Goal: Task Accomplishment & Management: Manage account settings

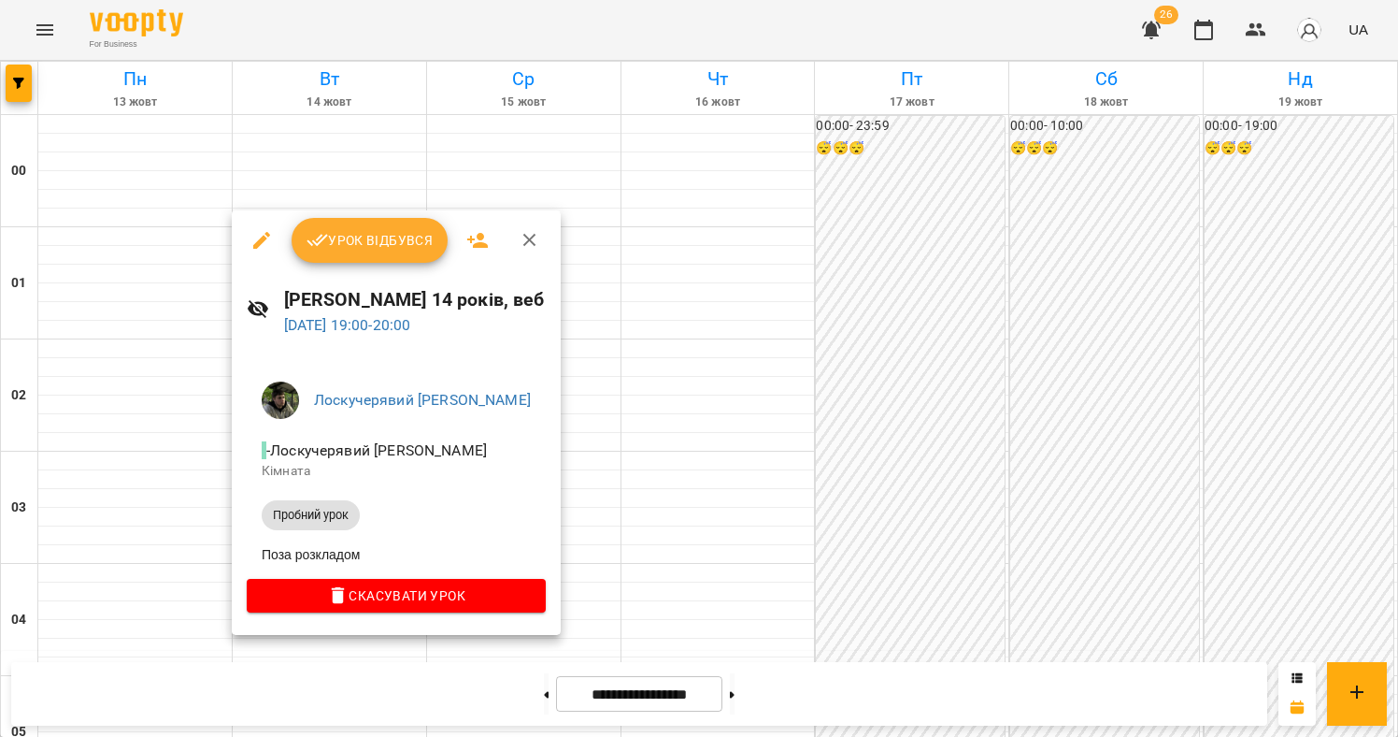
scroll to position [1665, 0]
click at [55, 30] on div at bounding box center [699, 368] width 1398 height 737
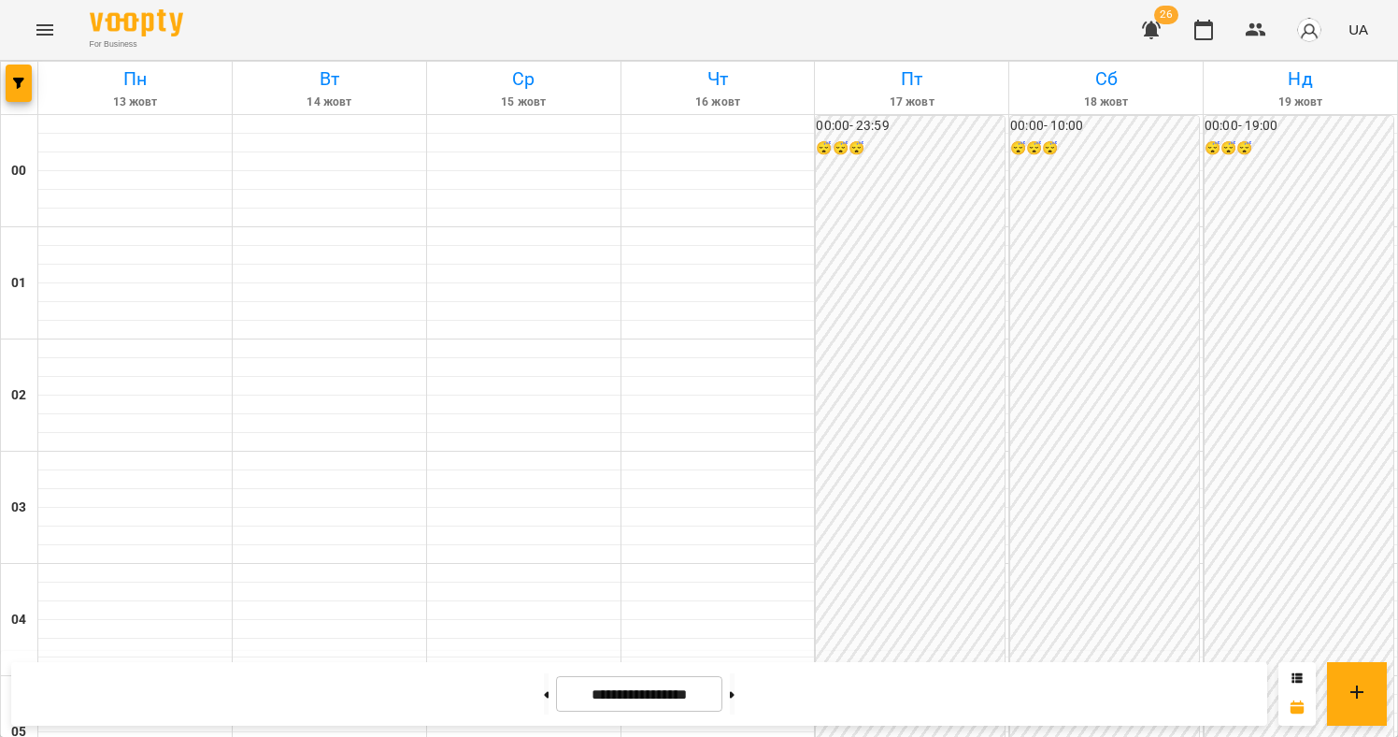
click at [50, 34] on icon "Menu" at bounding box center [44, 29] width 17 height 11
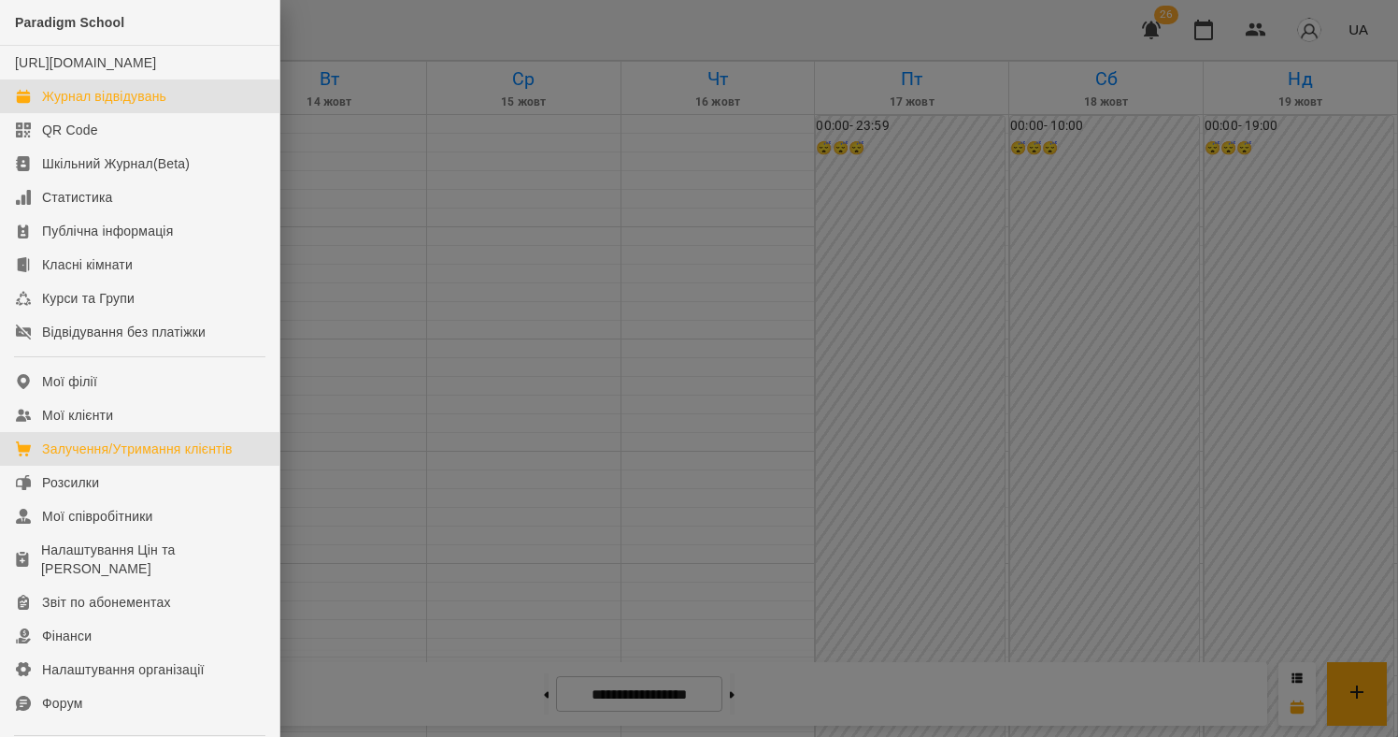
click at [143, 455] on link "Залучення/Утримання клієнтів" at bounding box center [139, 449] width 279 height 34
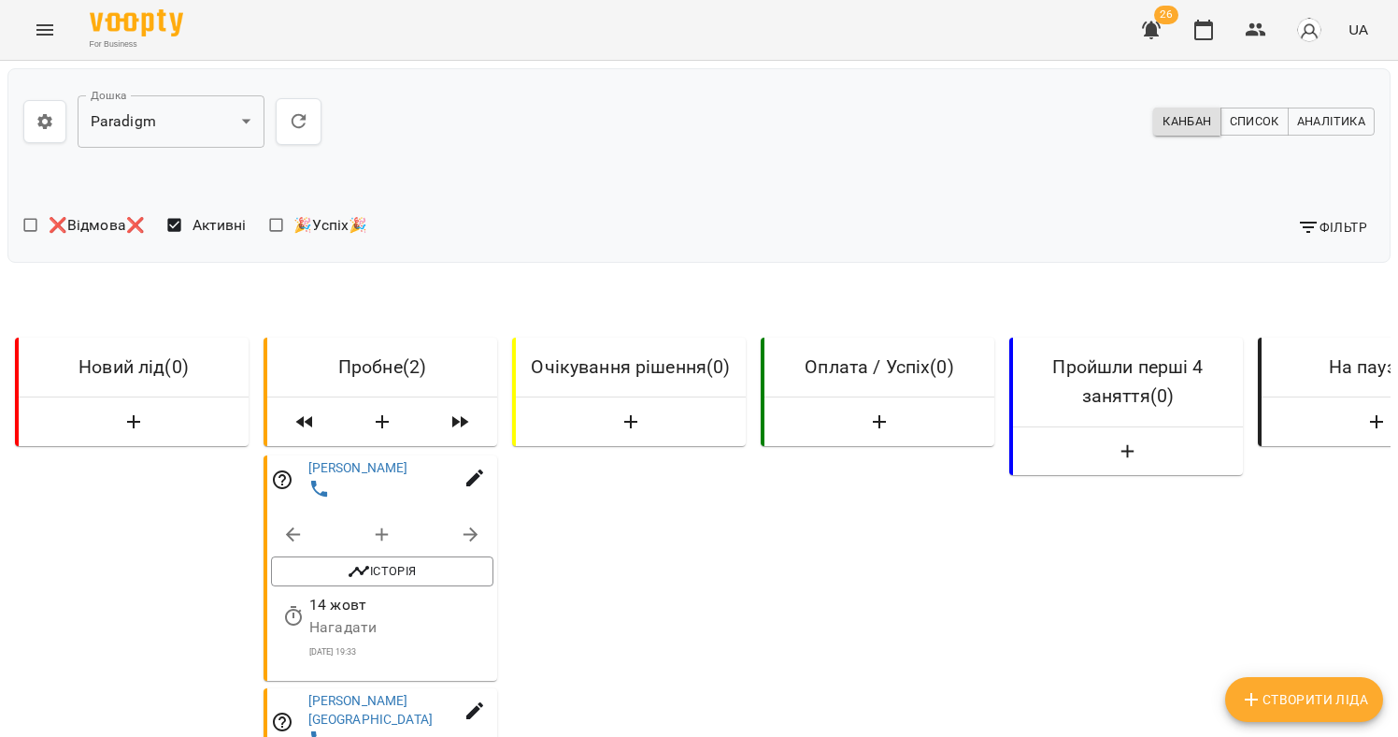
click at [62, 16] on button "Menu" at bounding box center [44, 29] width 45 height 45
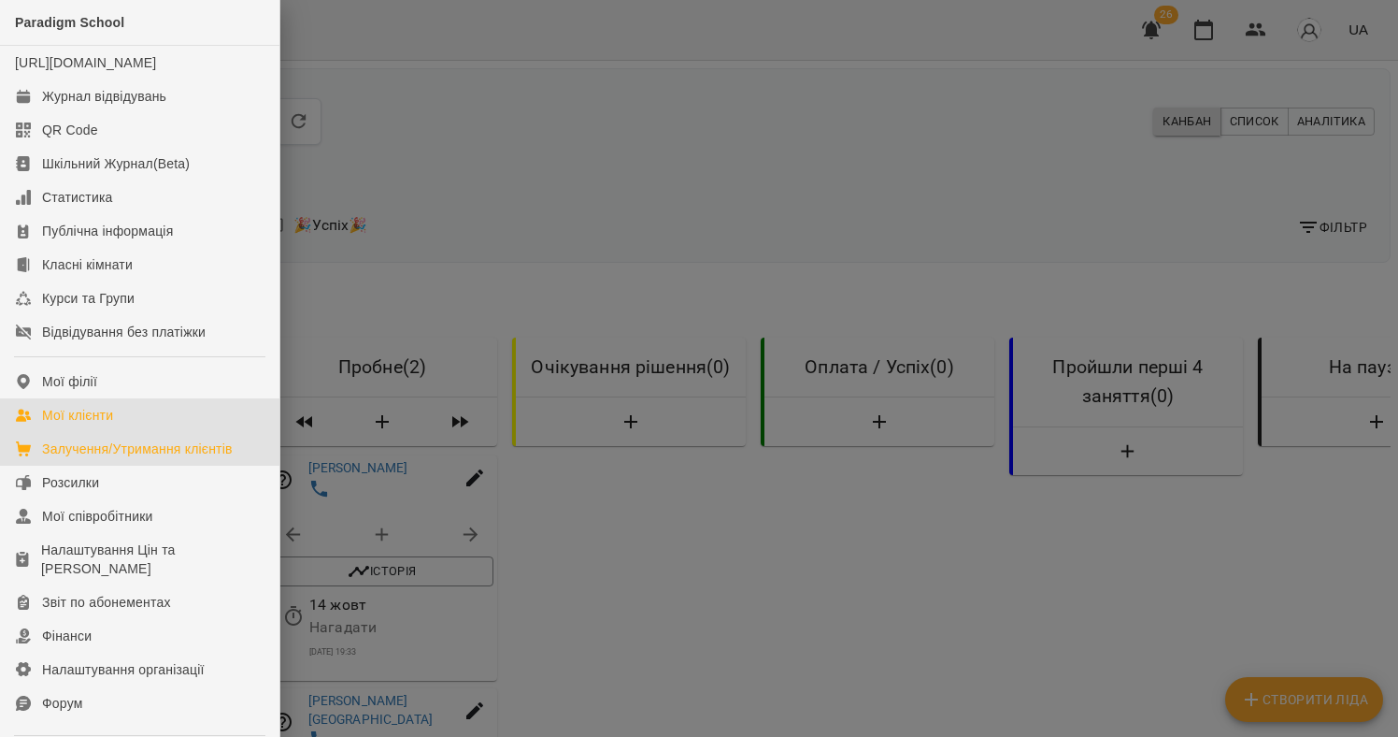
click at [135, 432] on link "Мої клієнти" at bounding box center [139, 415] width 279 height 34
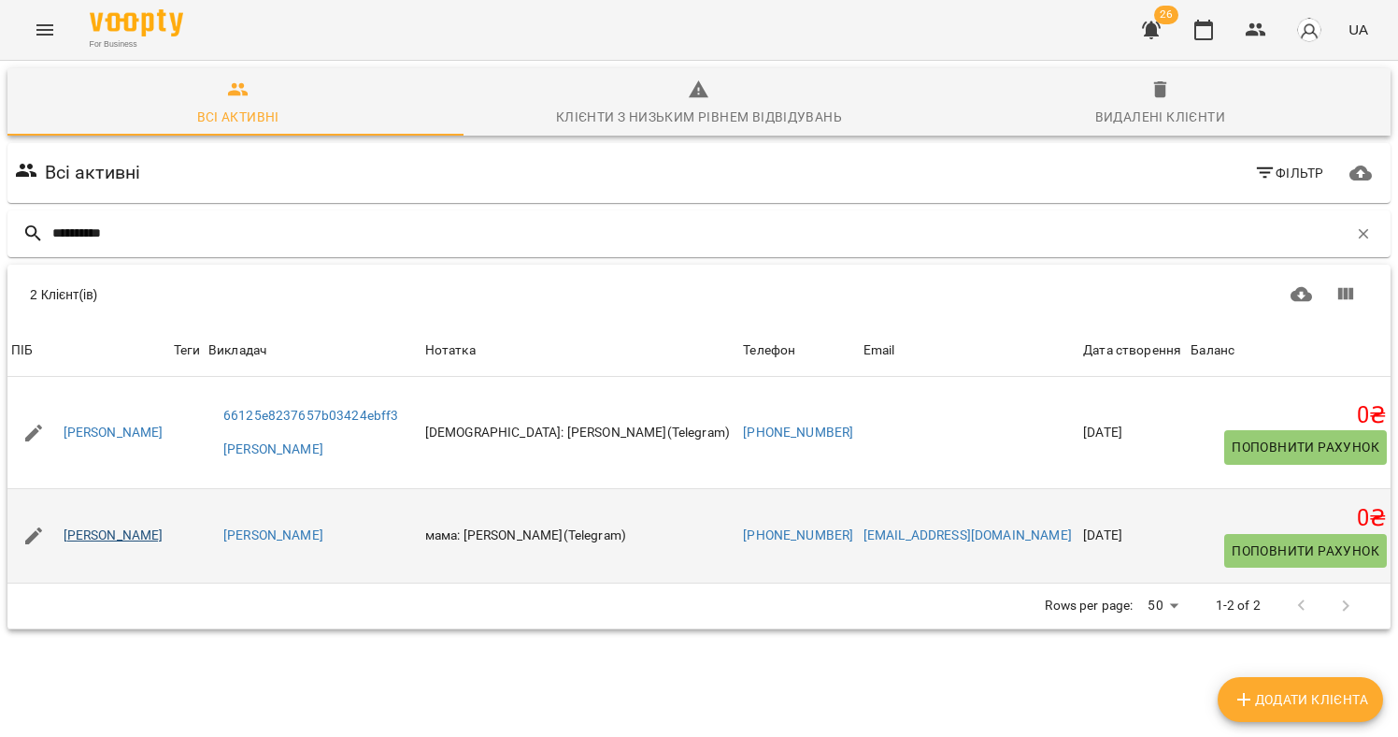
type input "**********"
click at [122, 538] on link "[PERSON_NAME]" at bounding box center [114, 535] width 100 height 19
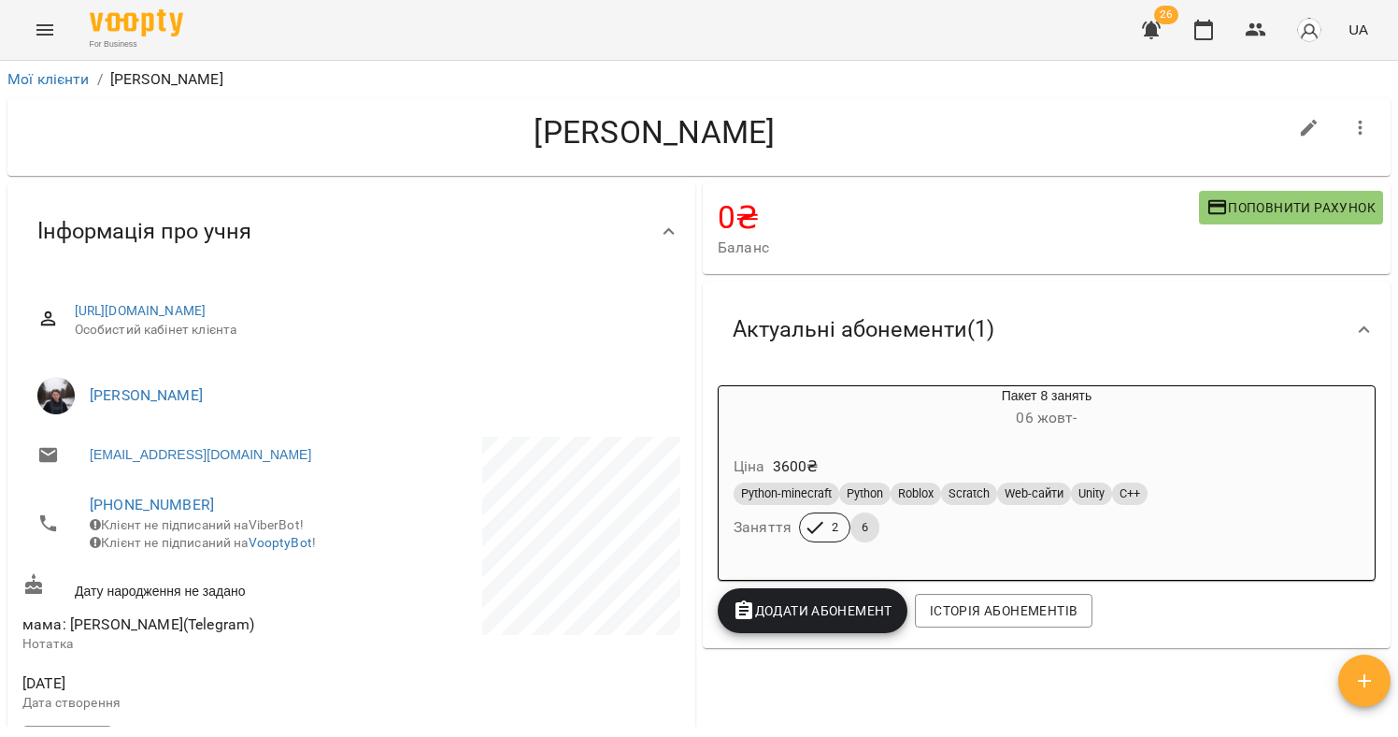
drag, startPoint x: 809, startPoint y: 131, endPoint x: 452, endPoint y: 142, distance: 356.3
click at [452, 142] on h4 "[PERSON_NAME]" at bounding box center [654, 132] width 1265 height 38
click at [611, 137] on h4 "[PERSON_NAME]" at bounding box center [654, 132] width 1265 height 38
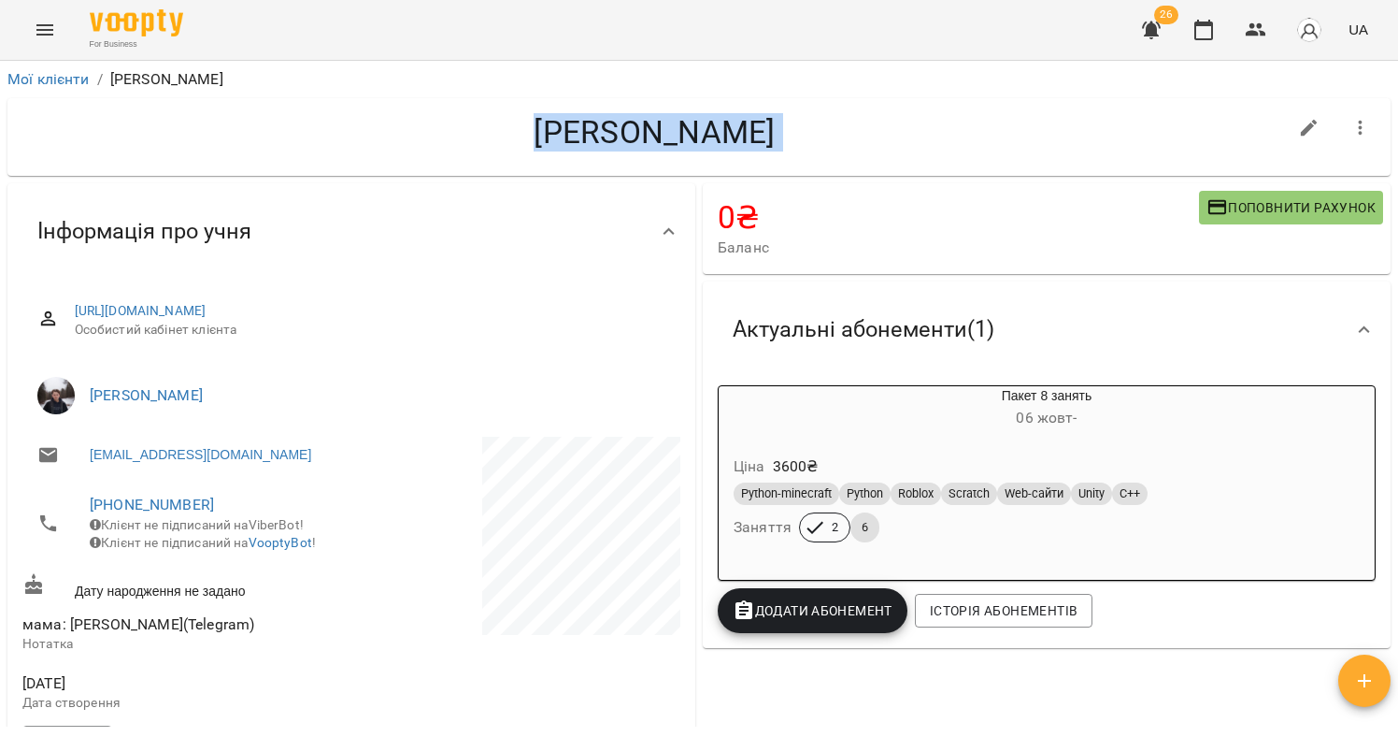
click at [732, 137] on h4 "[PERSON_NAME]" at bounding box center [654, 132] width 1265 height 38
click at [693, 137] on h4 "[PERSON_NAME]" at bounding box center [654, 132] width 1265 height 38
click at [695, 137] on h4 "[PERSON_NAME]" at bounding box center [654, 132] width 1265 height 38
drag, startPoint x: 702, startPoint y: 135, endPoint x: 685, endPoint y: 133, distance: 16.9
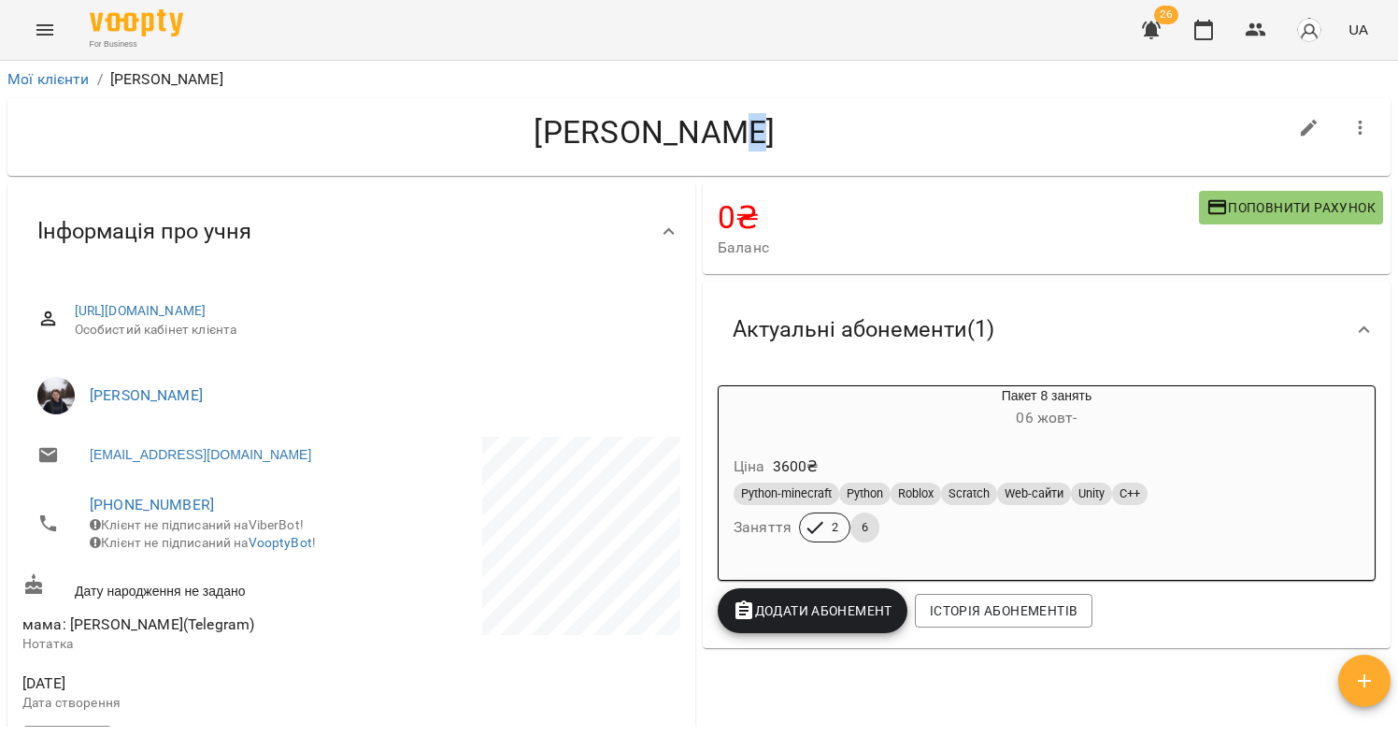
click at [685, 133] on h4 "[PERSON_NAME]" at bounding box center [654, 132] width 1265 height 38
click at [694, 141] on h4 "[PERSON_NAME]" at bounding box center [654, 132] width 1265 height 38
click at [694, 140] on h4 "[PERSON_NAME]" at bounding box center [654, 132] width 1265 height 38
click at [694, 141] on h4 "[PERSON_NAME]" at bounding box center [654, 132] width 1265 height 38
drag, startPoint x: 702, startPoint y: 135, endPoint x: 691, endPoint y: 136, distance: 11.4
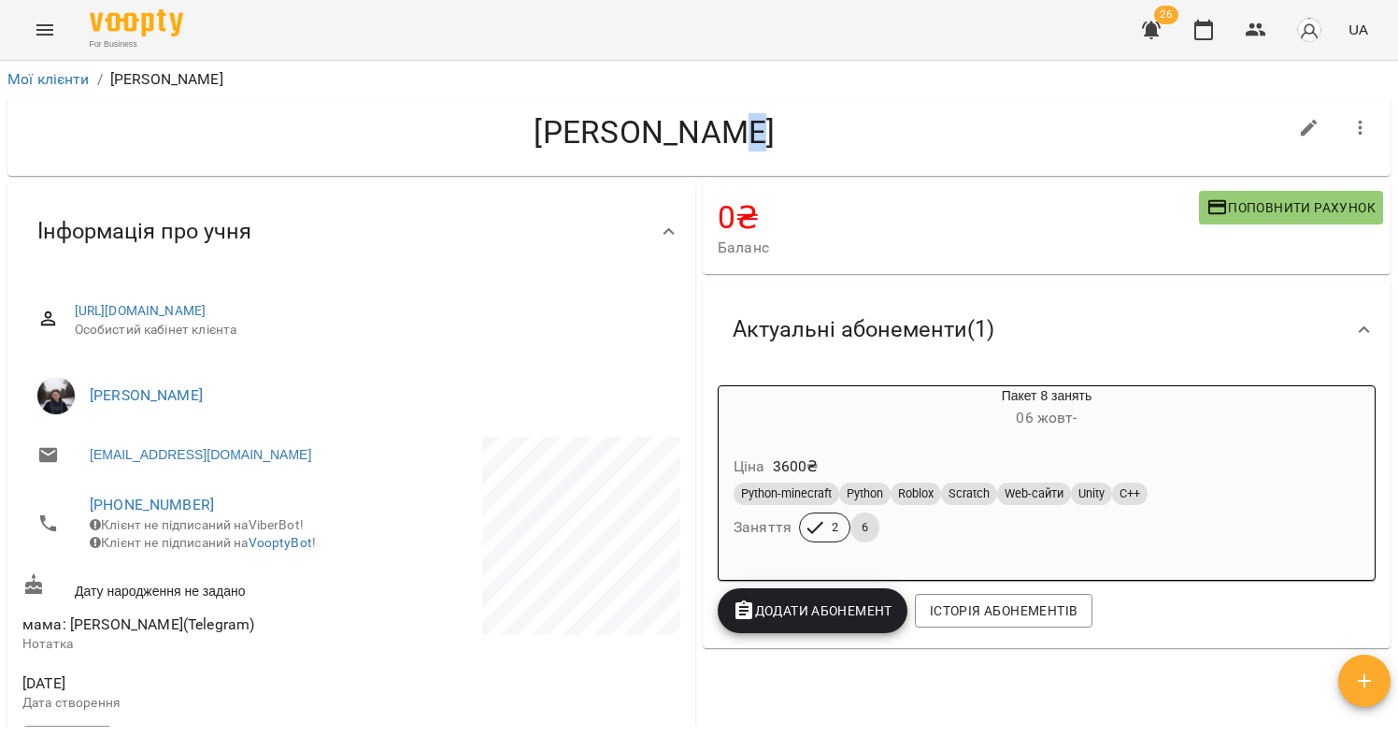
click at [686, 136] on h4 "[PERSON_NAME]" at bounding box center [654, 132] width 1265 height 38
click at [697, 142] on h4 "[PERSON_NAME]" at bounding box center [654, 132] width 1265 height 38
drag, startPoint x: 702, startPoint y: 134, endPoint x: 680, endPoint y: 133, distance: 21.5
click at [680, 133] on h4 "[PERSON_NAME]" at bounding box center [654, 132] width 1265 height 38
click at [295, 229] on div "Інформація про учня" at bounding box center [334, 231] width 624 height 59
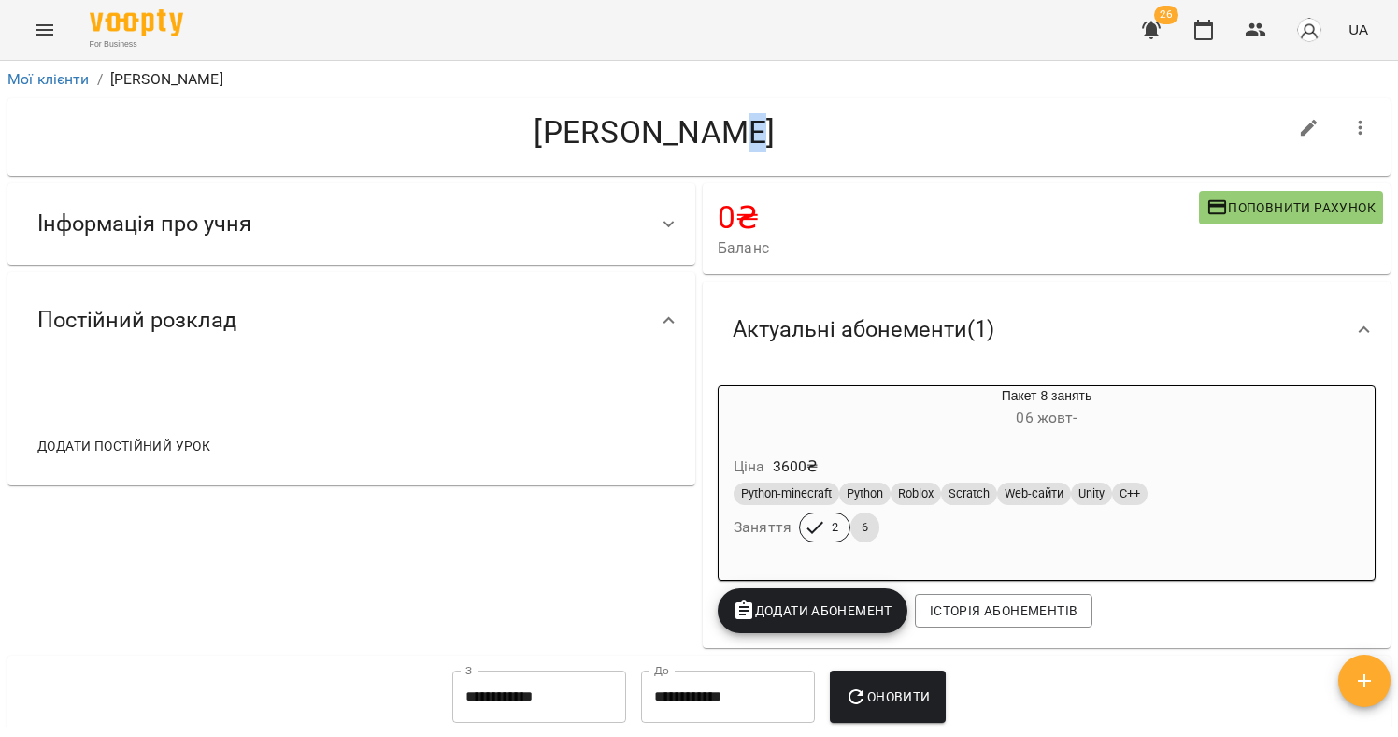
click at [295, 226] on div "Інформація про учня" at bounding box center [334, 223] width 624 height 59
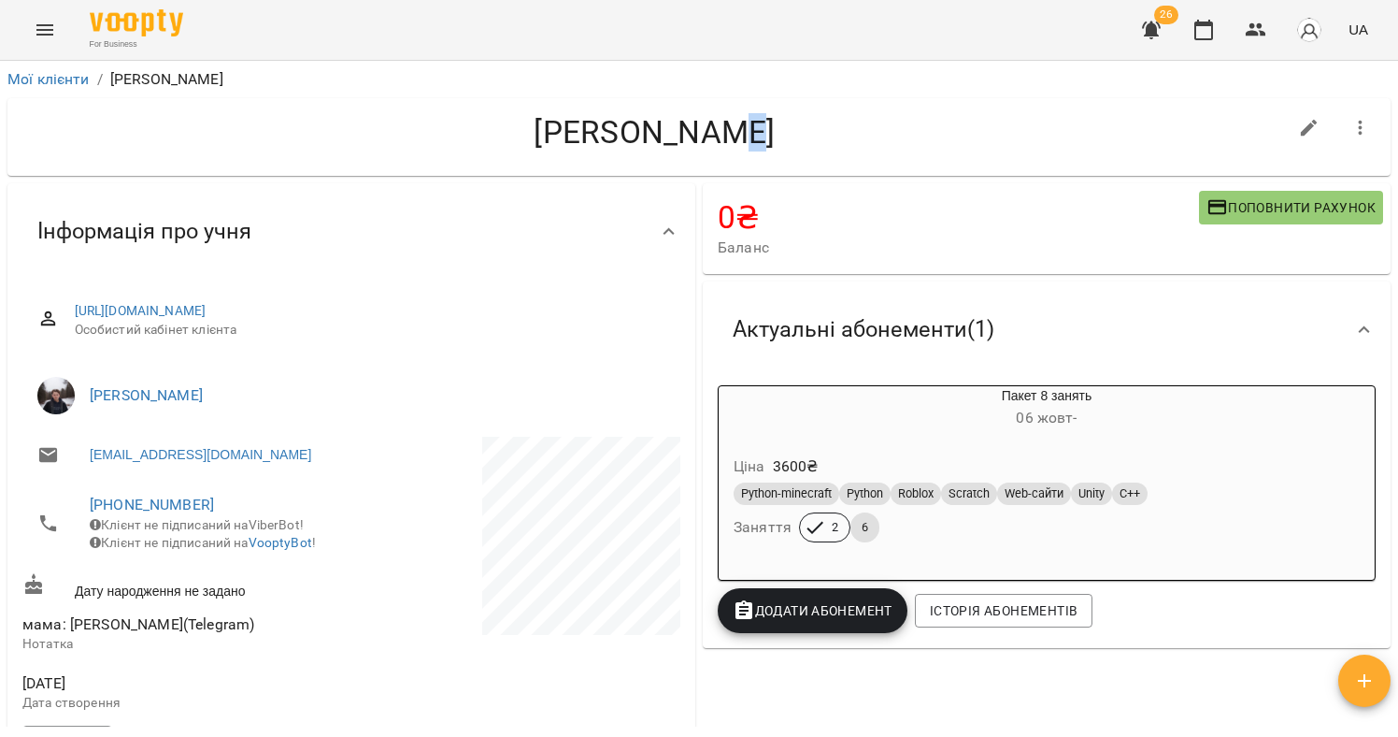
click at [688, 136] on h4 "[PERSON_NAME]" at bounding box center [654, 132] width 1265 height 38
drag, startPoint x: 702, startPoint y: 134, endPoint x: 683, endPoint y: 136, distance: 18.9
click at [683, 136] on h4 "[PERSON_NAME]" at bounding box center [654, 132] width 1265 height 38
click at [649, 176] on div "[PERSON_NAME]" at bounding box center [699, 136] width 1391 height 85
click at [1304, 131] on icon "button" at bounding box center [1309, 128] width 22 height 22
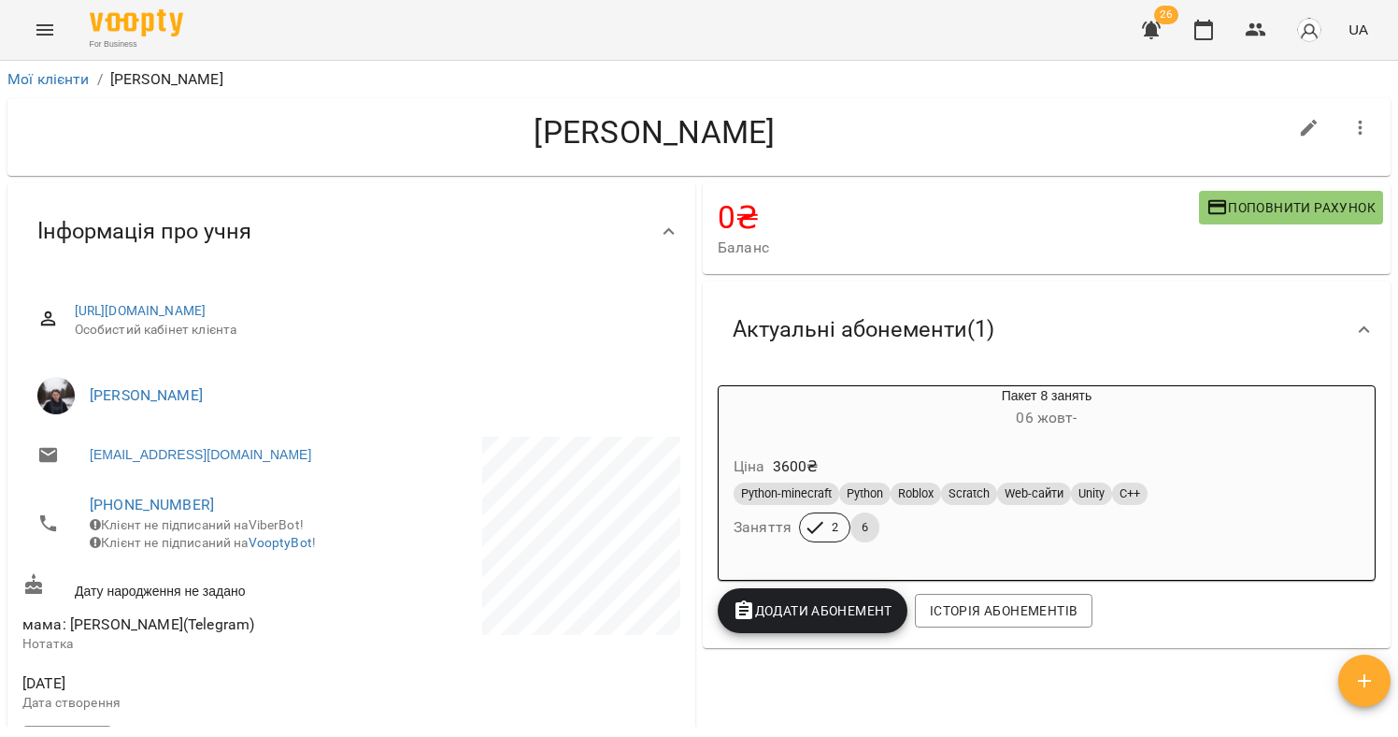
select select "**"
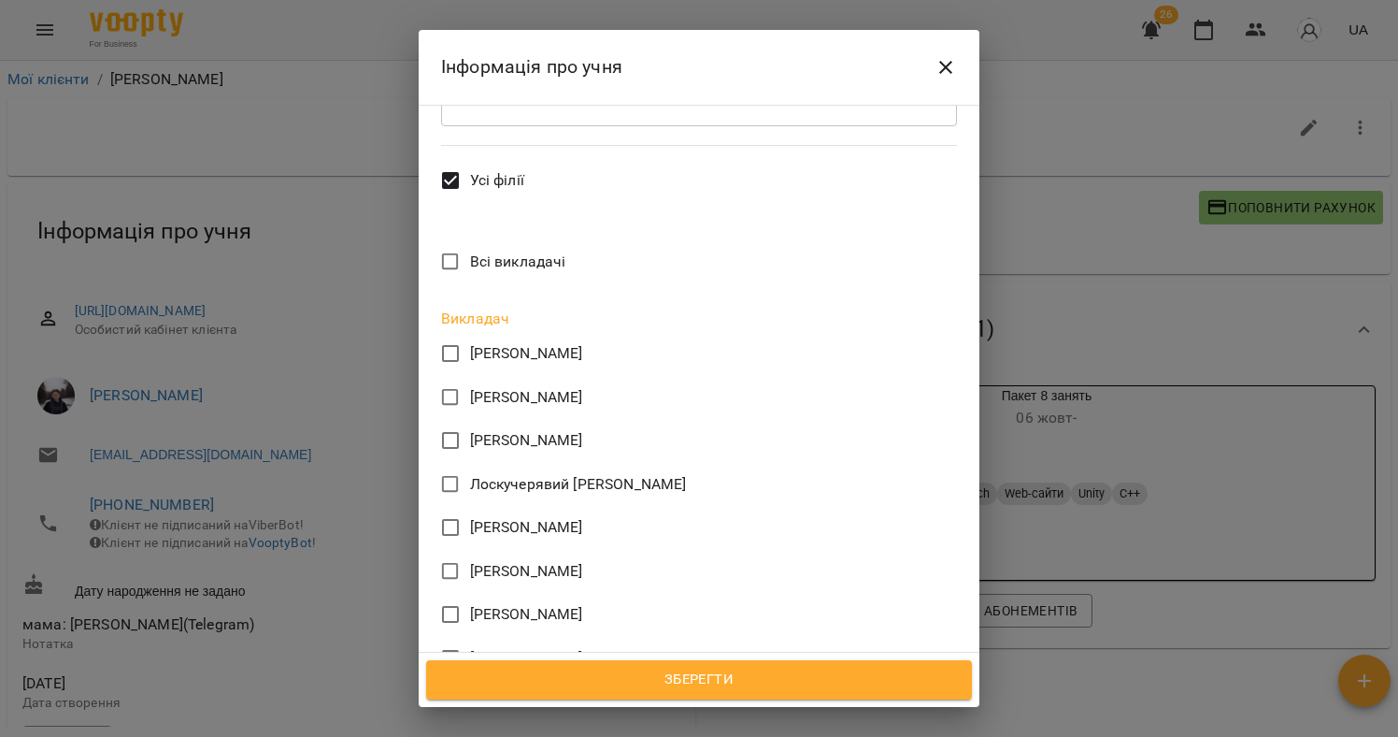
scroll to position [760, 0]
click at [730, 677] on span "Зберегти" at bounding box center [699, 679] width 505 height 24
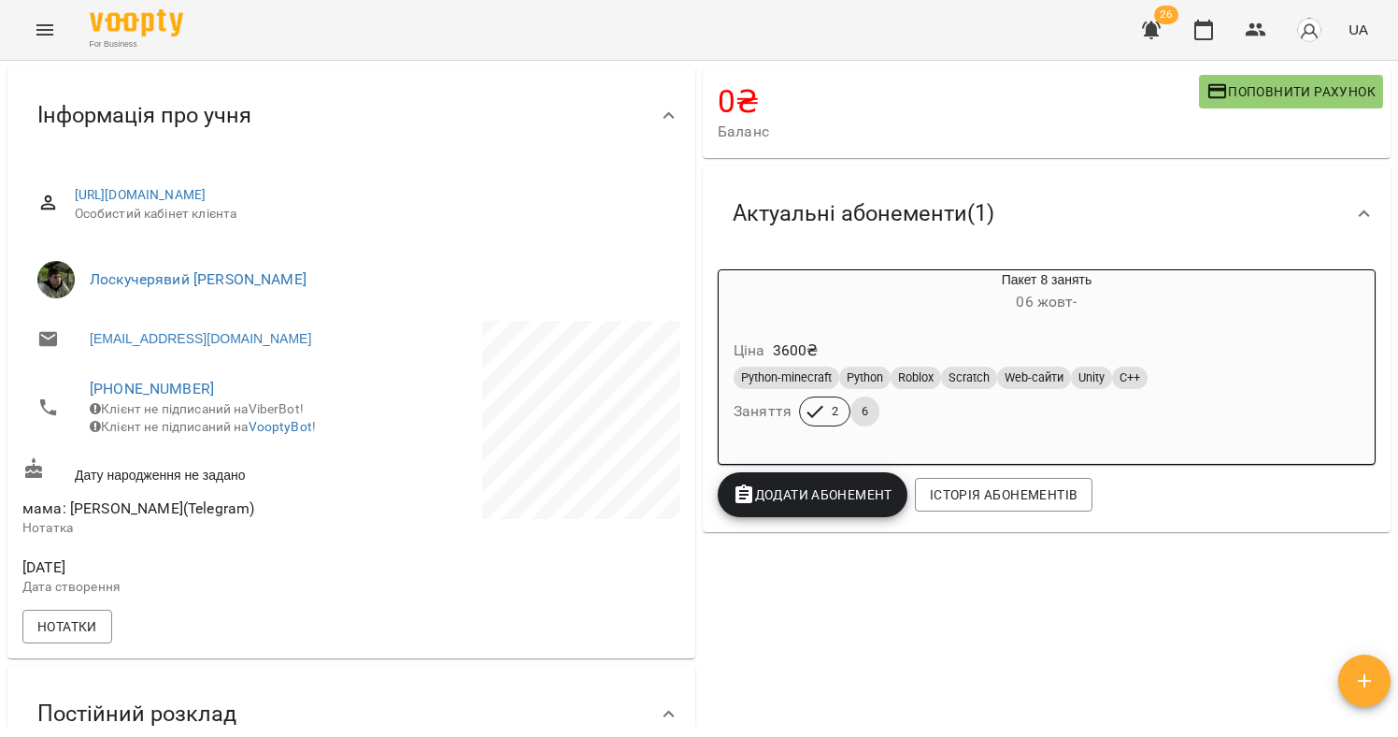
scroll to position [379, 0]
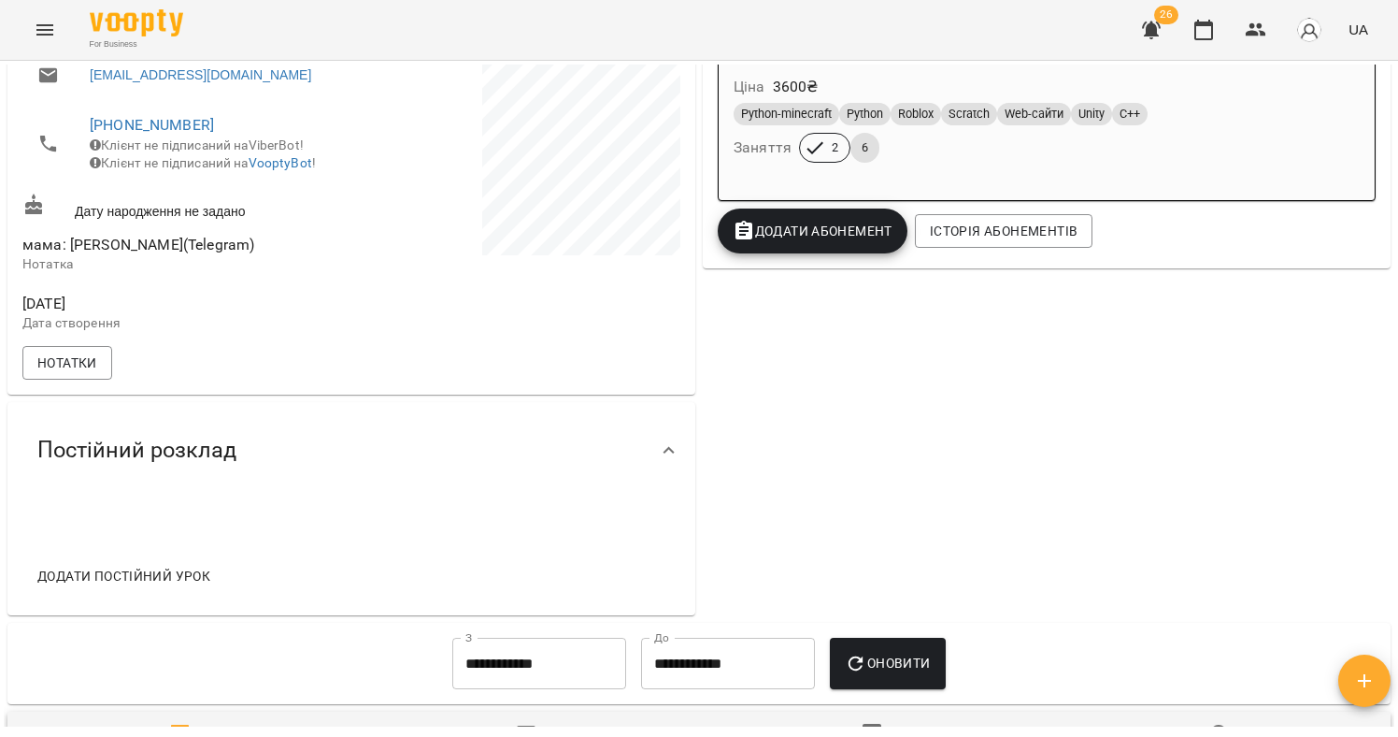
click at [164, 580] on span "Додати постійний урок" at bounding box center [123, 576] width 173 height 22
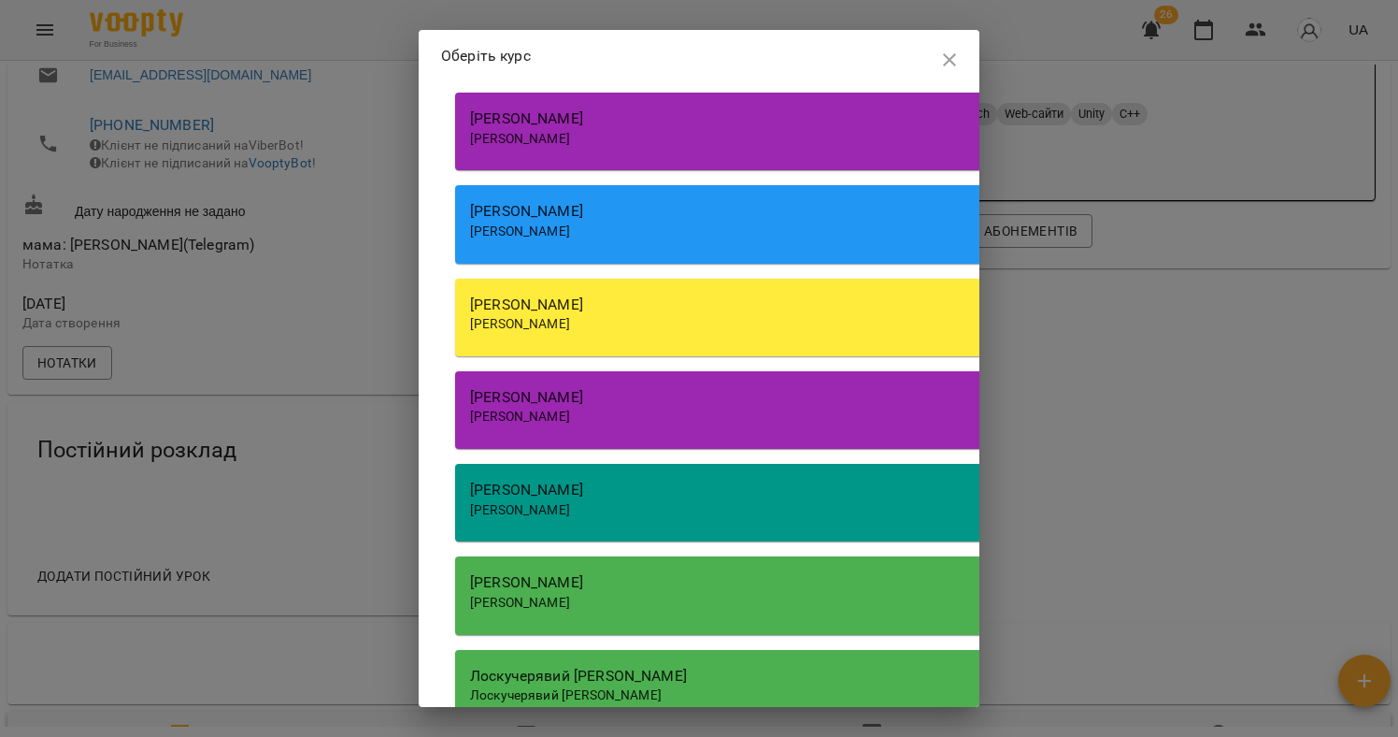
scroll to position [797, 0]
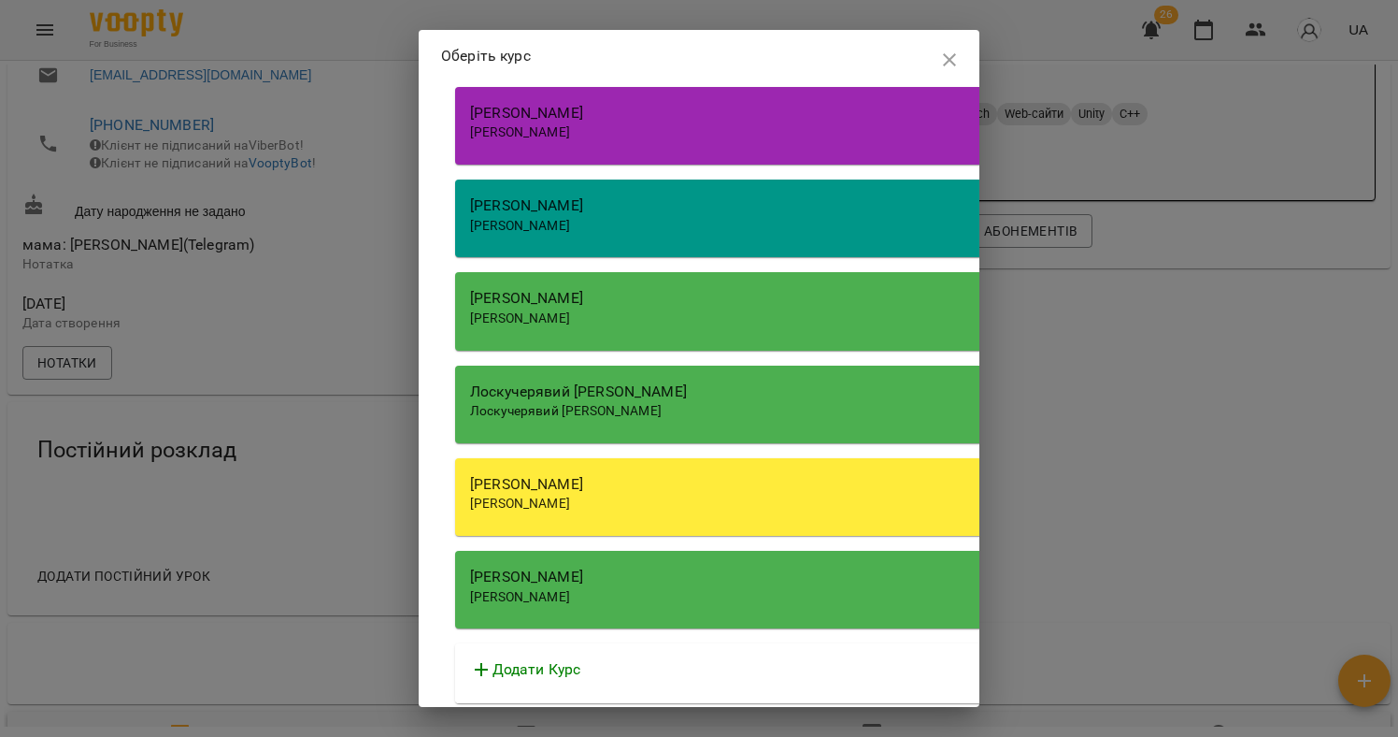
click at [644, 416] on div "Лоскучерявий [PERSON_NAME]" at bounding box center [988, 411] width 1036 height 19
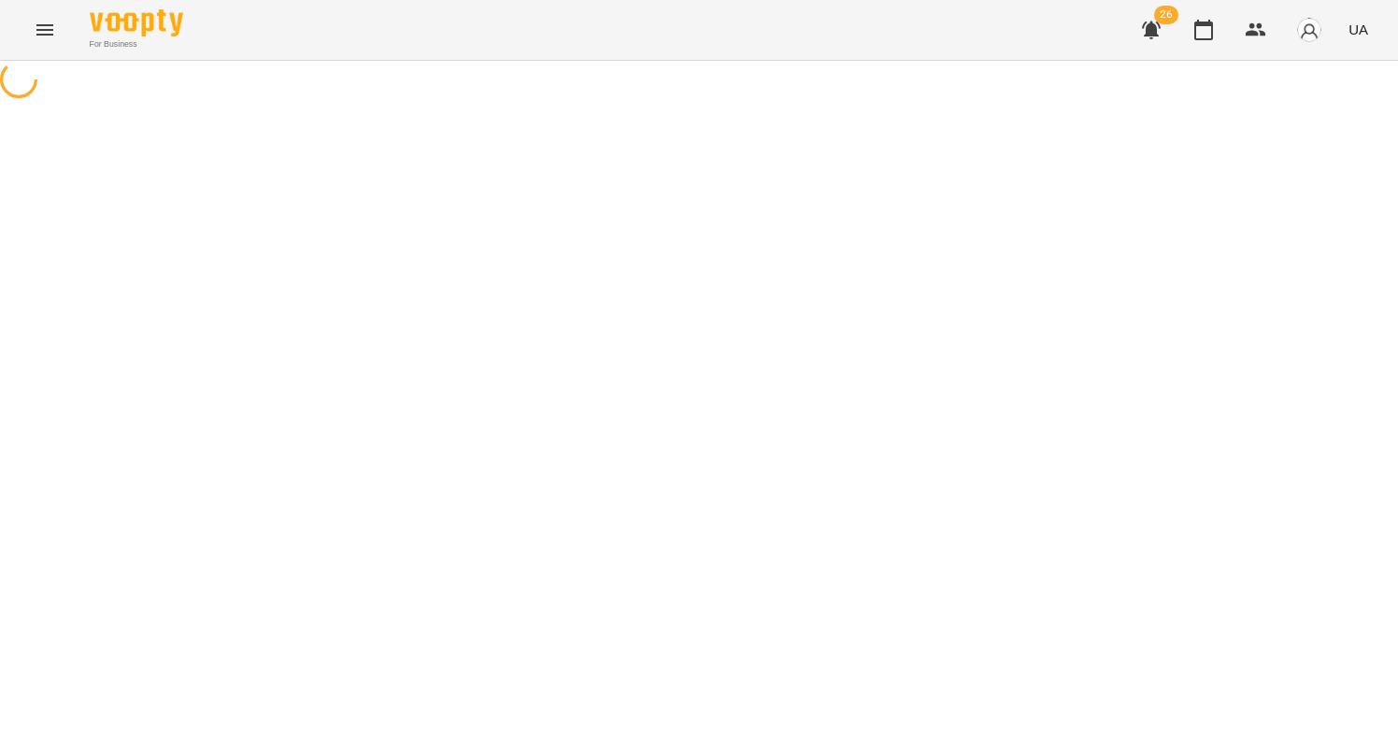
select select "*********"
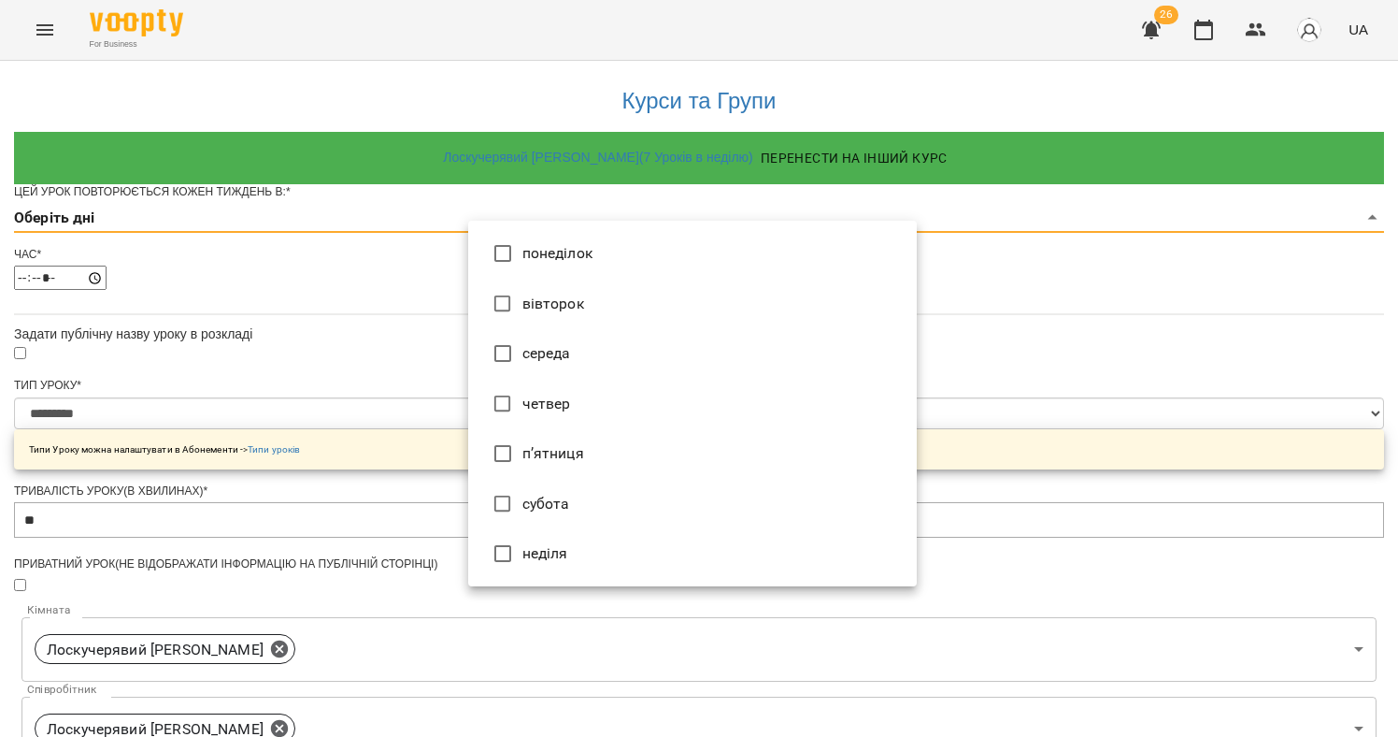
click at [558, 263] on body "**********" at bounding box center [699, 600] width 1398 height 1201
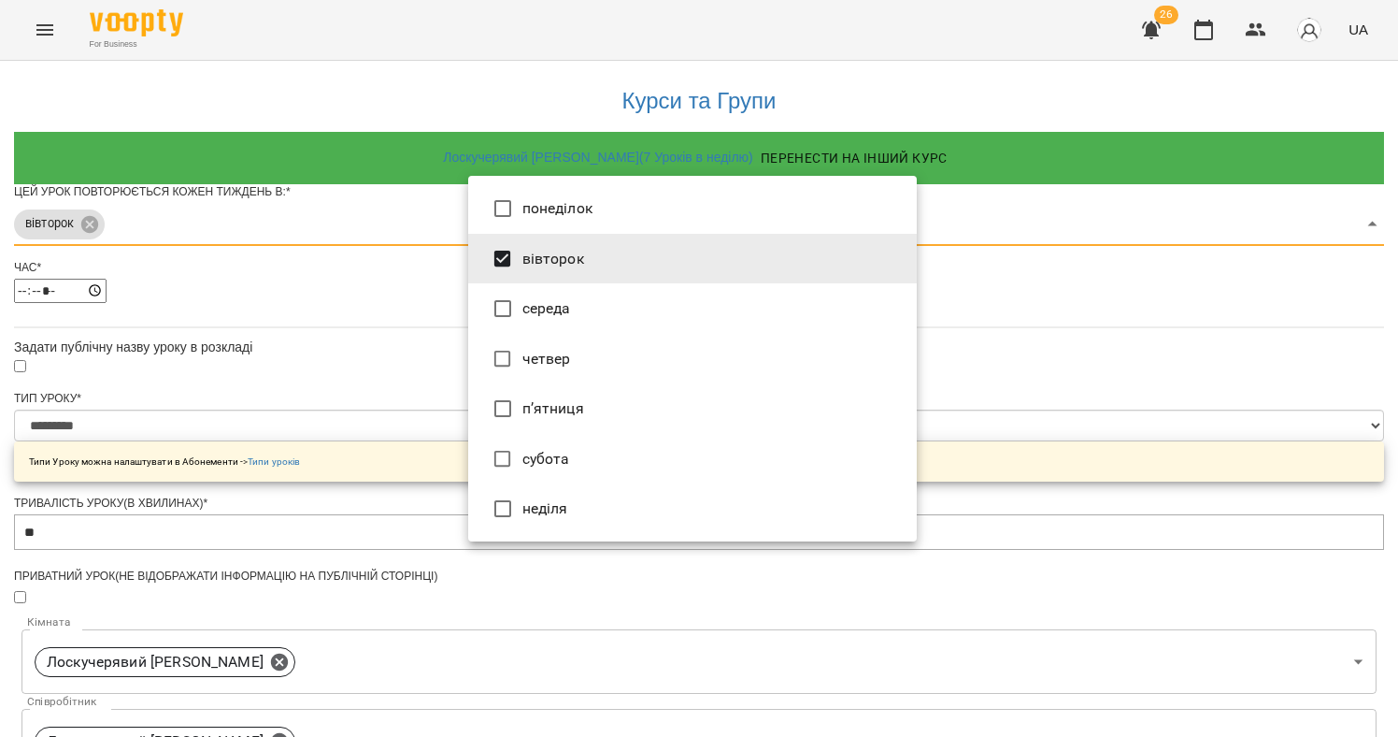
type input "***"
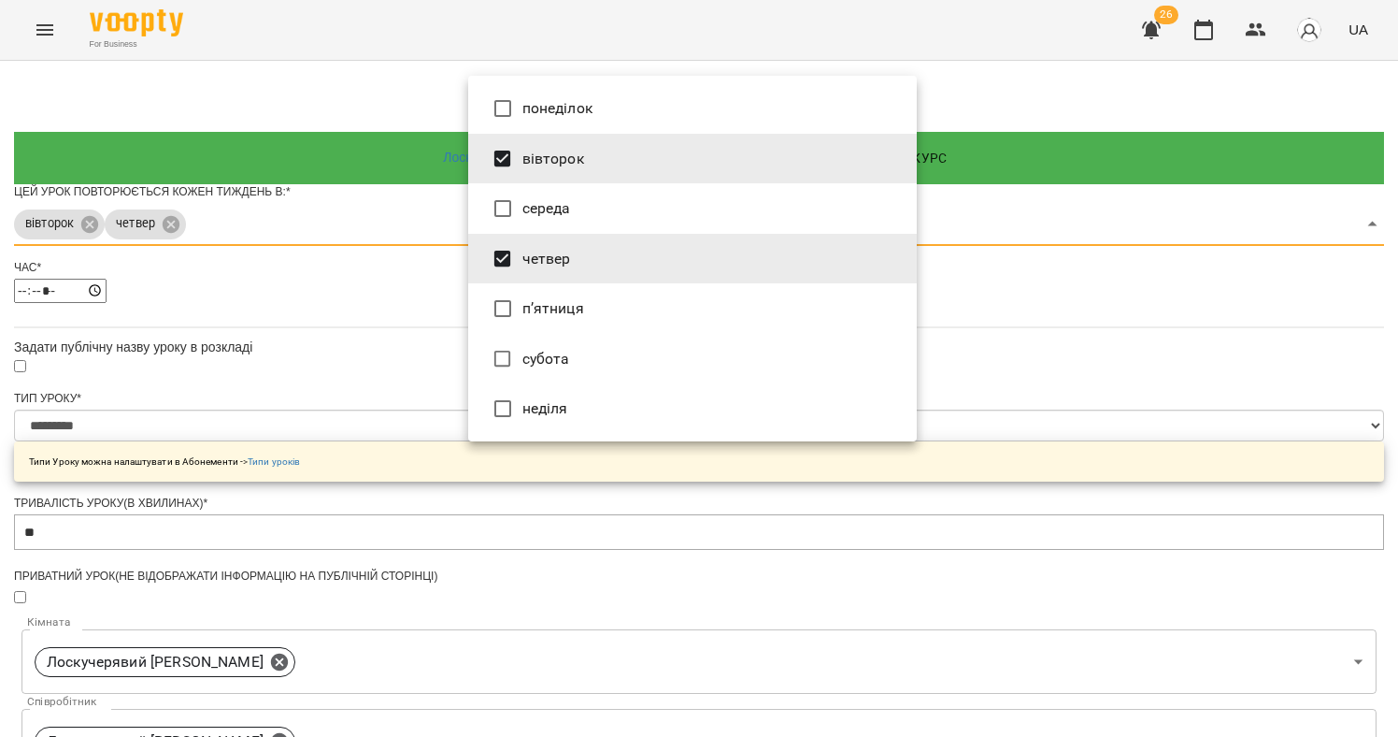
click at [398, 363] on div at bounding box center [699, 368] width 1398 height 737
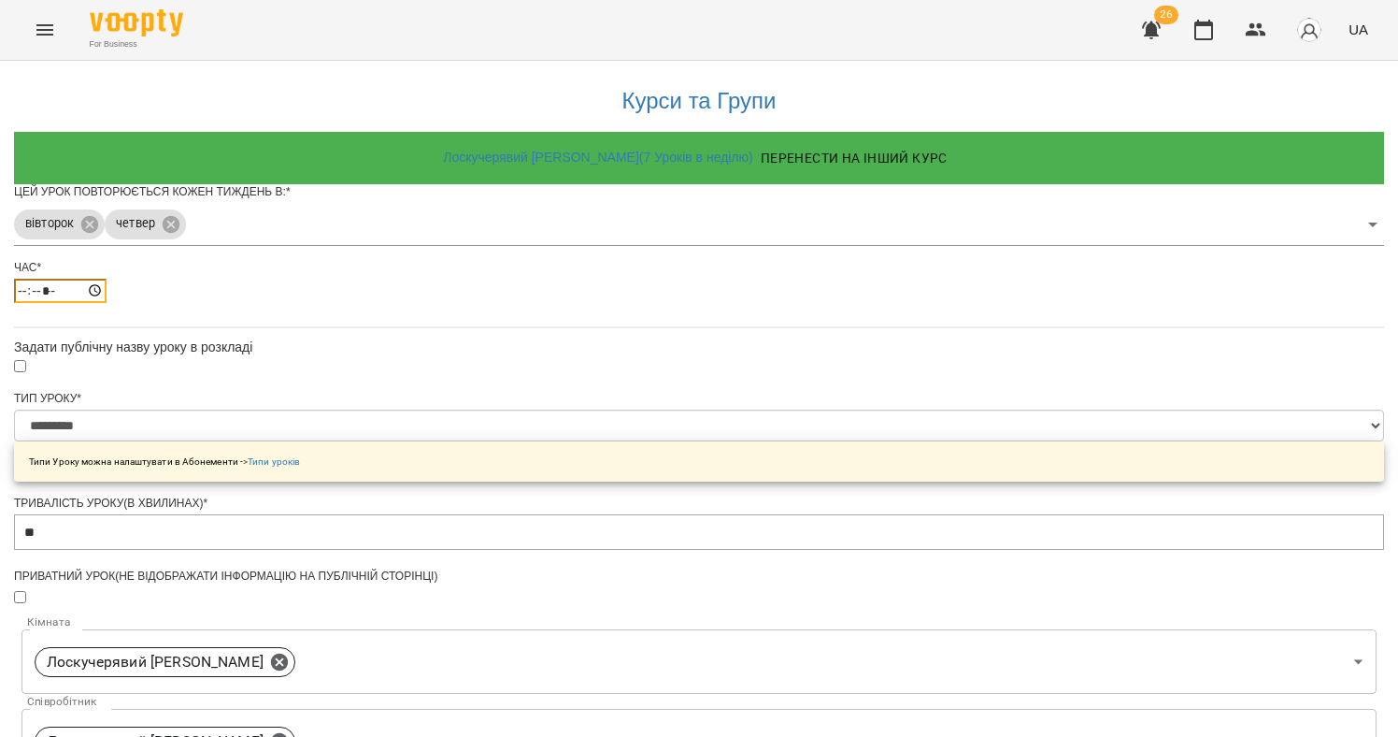
click at [107, 303] on input "*****" at bounding box center [60, 291] width 93 height 24
type input "*****"
click at [980, 404] on div "**********" at bounding box center [699, 641] width 1370 height 1161
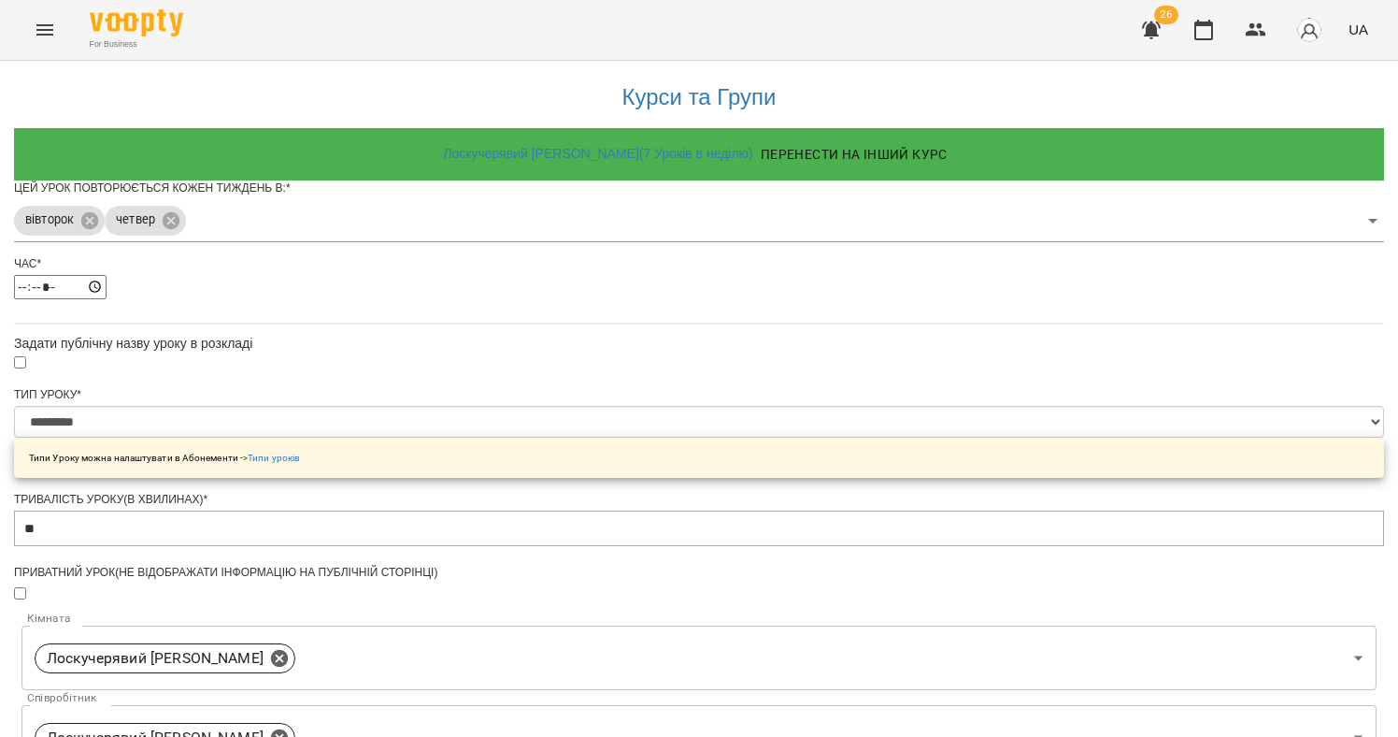
scroll to position [615, 0]
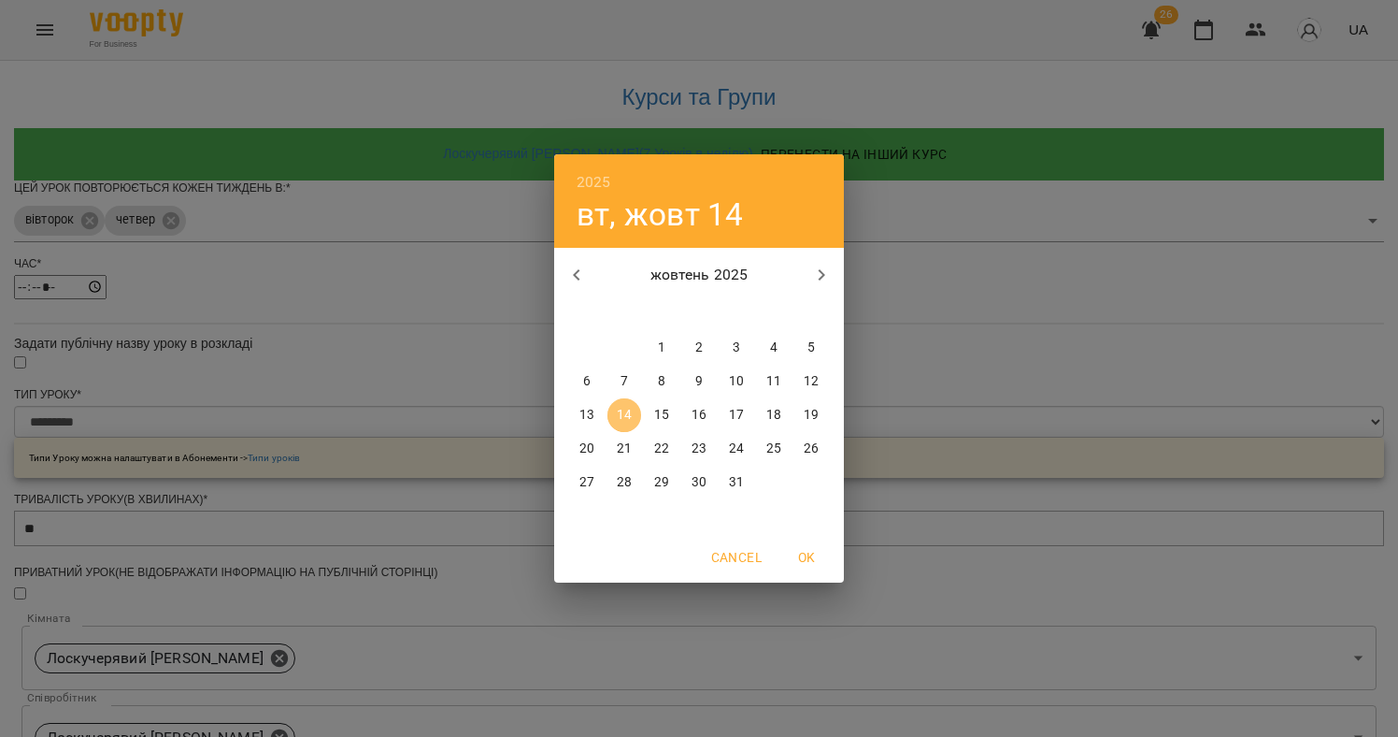
click at [633, 424] on button "14" at bounding box center [625, 415] width 34 height 34
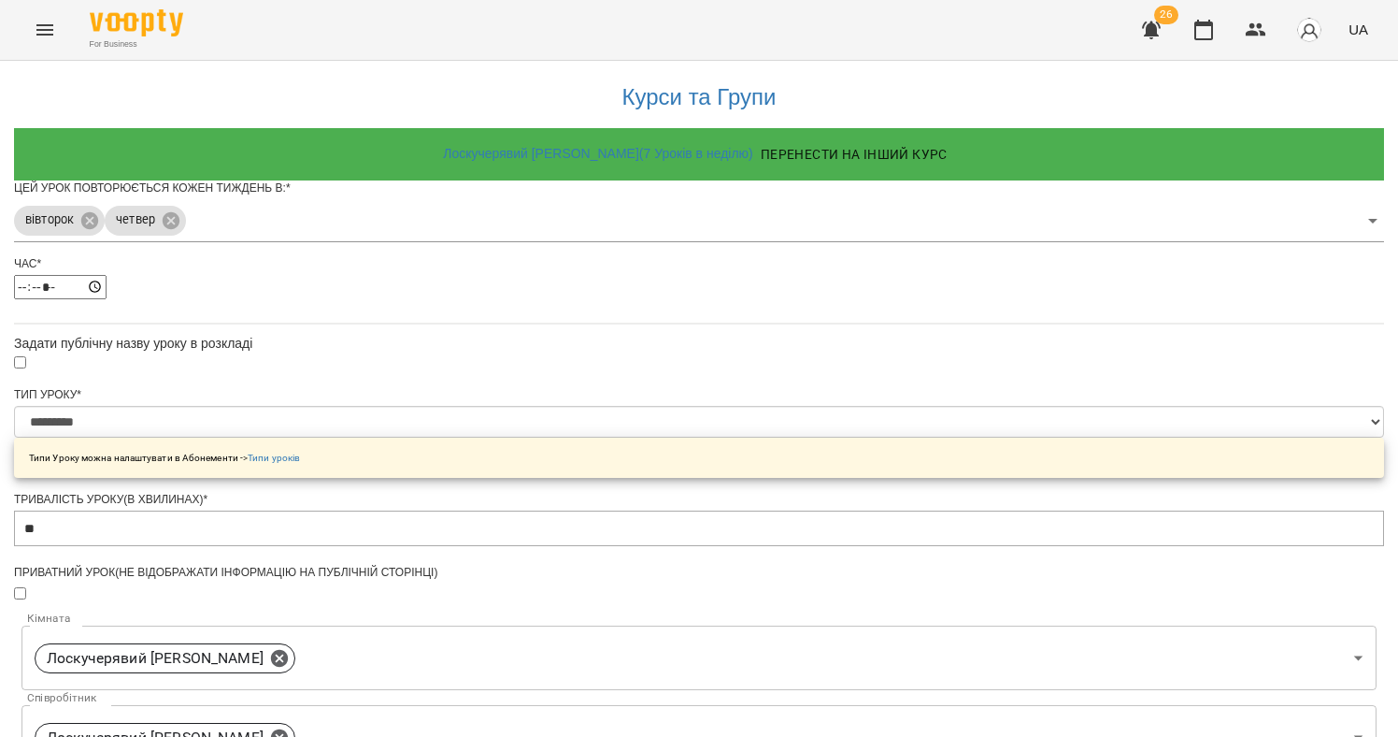
scroll to position [666, 0]
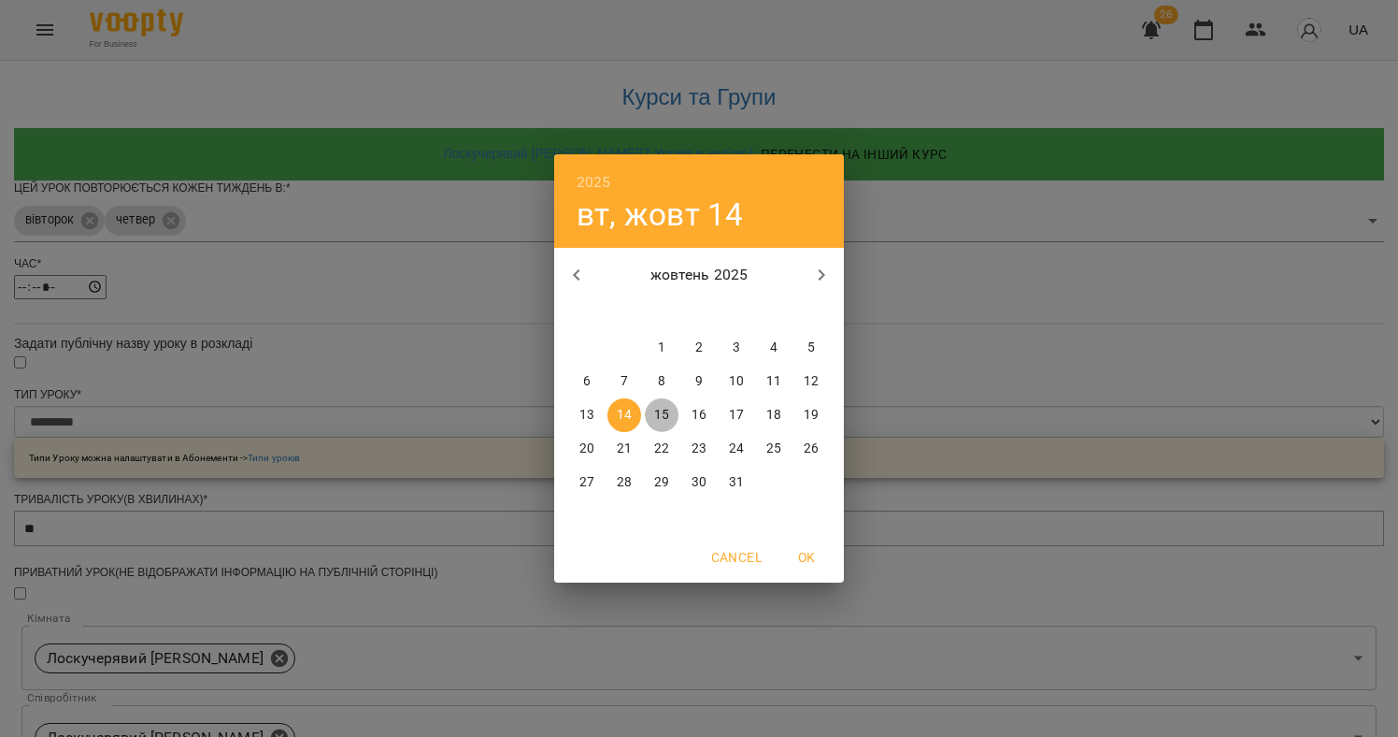
click at [666, 418] on p "15" at bounding box center [661, 415] width 15 height 19
type input "**********"
